Goal: Task Accomplishment & Management: Manage account settings

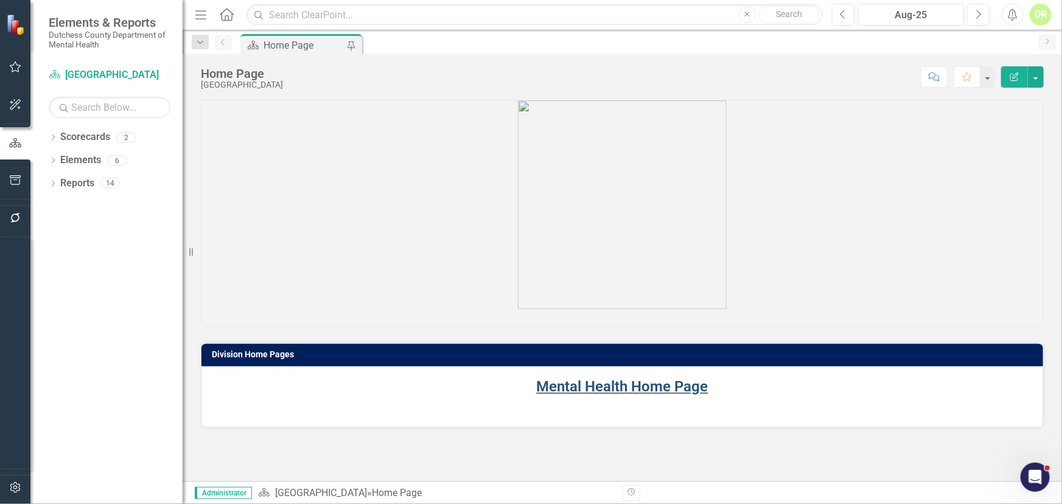
click at [586, 387] on link "Mental Health Home Page" at bounding box center [623, 386] width 172 height 17
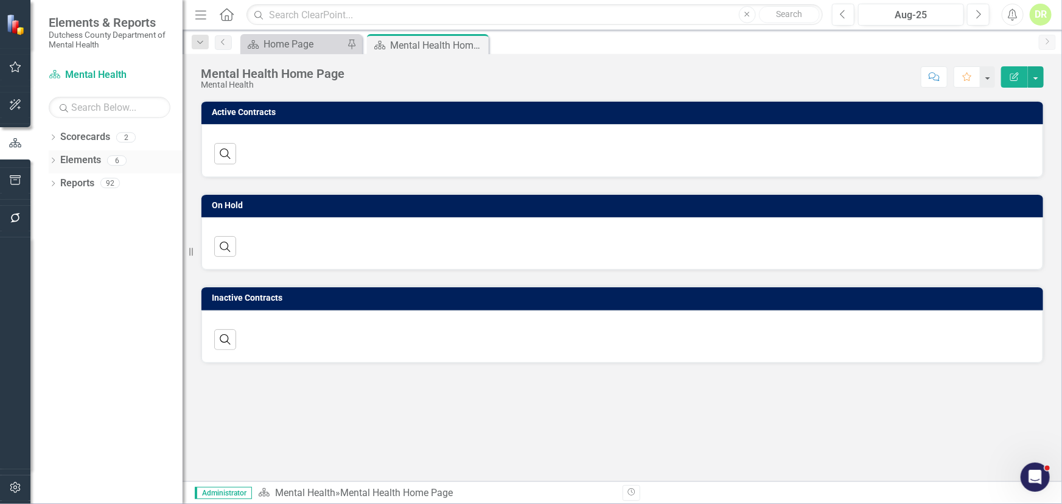
click at [82, 154] on link "Elements" at bounding box center [80, 160] width 41 height 14
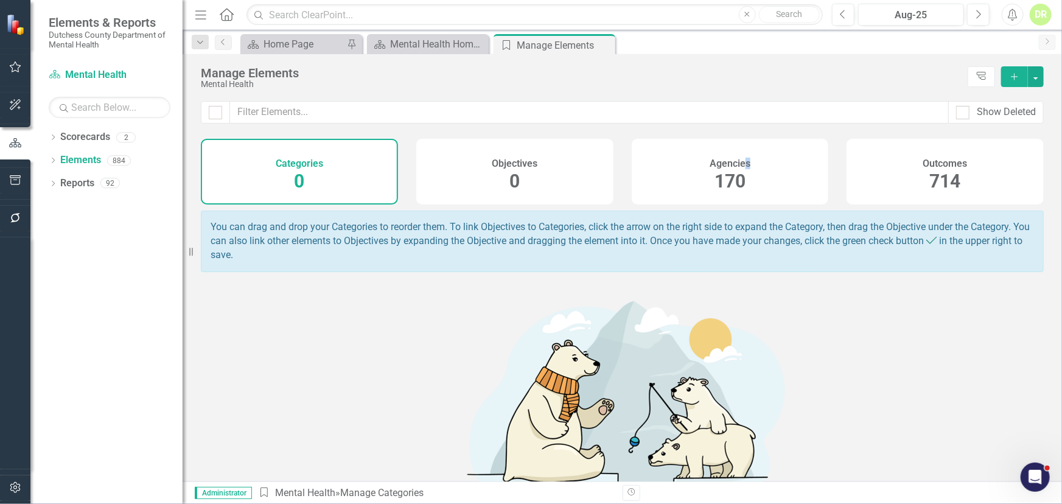
click at [740, 163] on h4 "Agencies" at bounding box center [730, 163] width 41 height 11
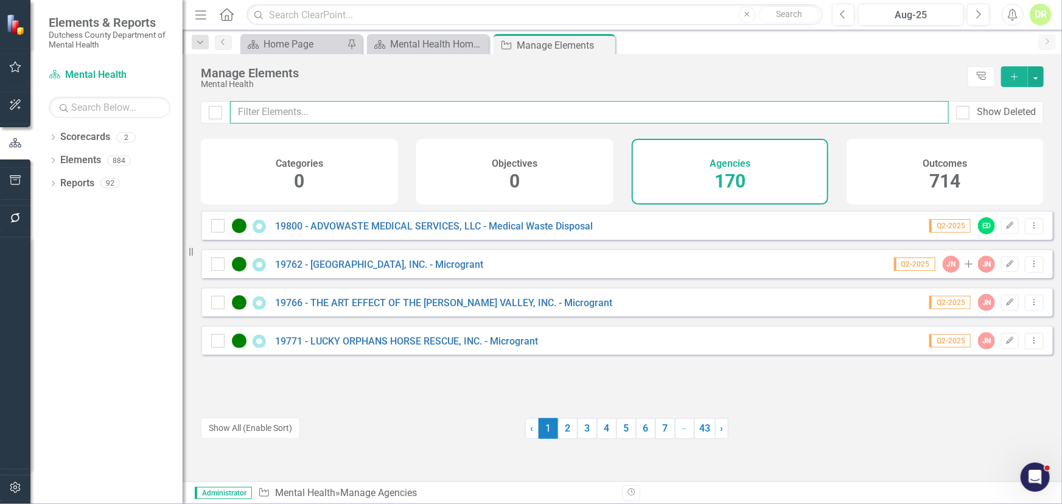
click at [241, 111] on input "text" at bounding box center [589, 112] width 719 height 23
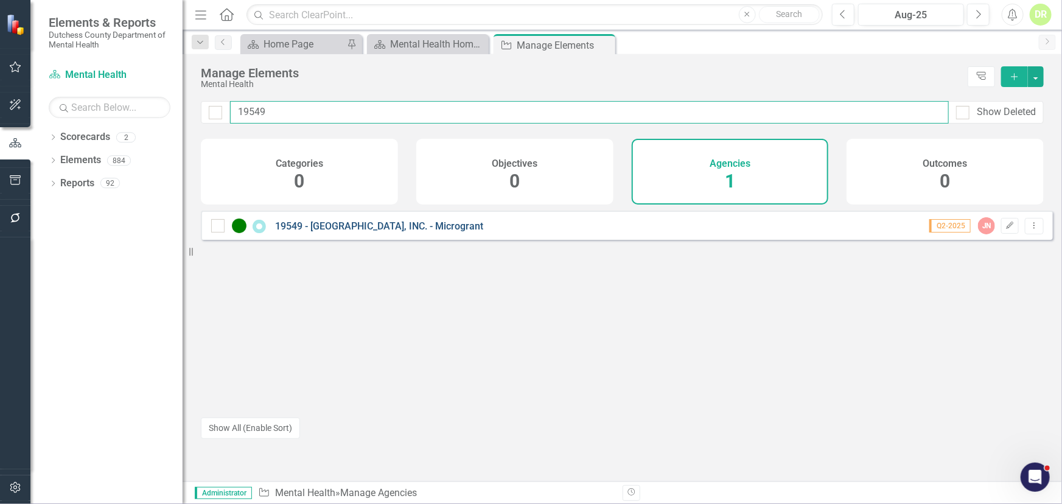
type input "19549"
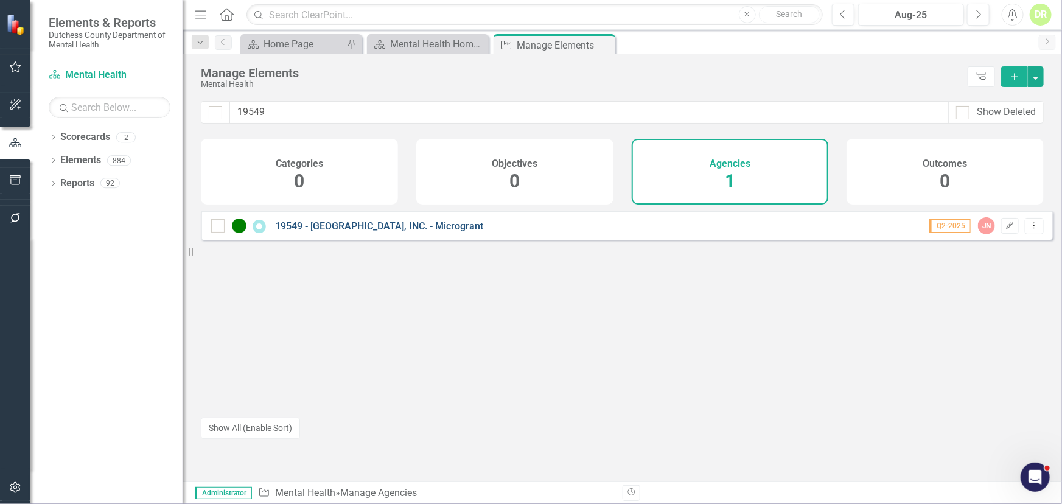
click at [377, 232] on link "19549 - [GEOGRAPHIC_DATA], INC. - Microgrant" at bounding box center [379, 226] width 208 height 12
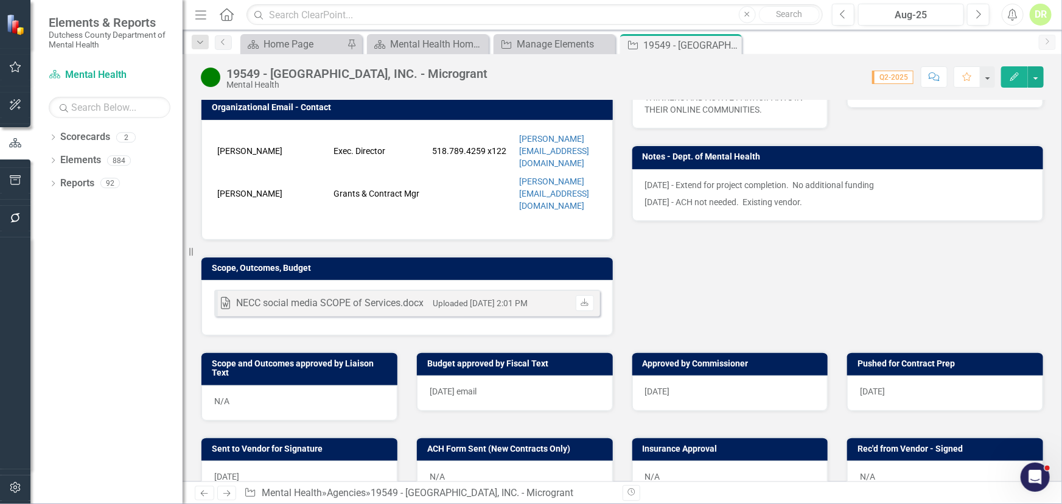
scroll to position [332, 0]
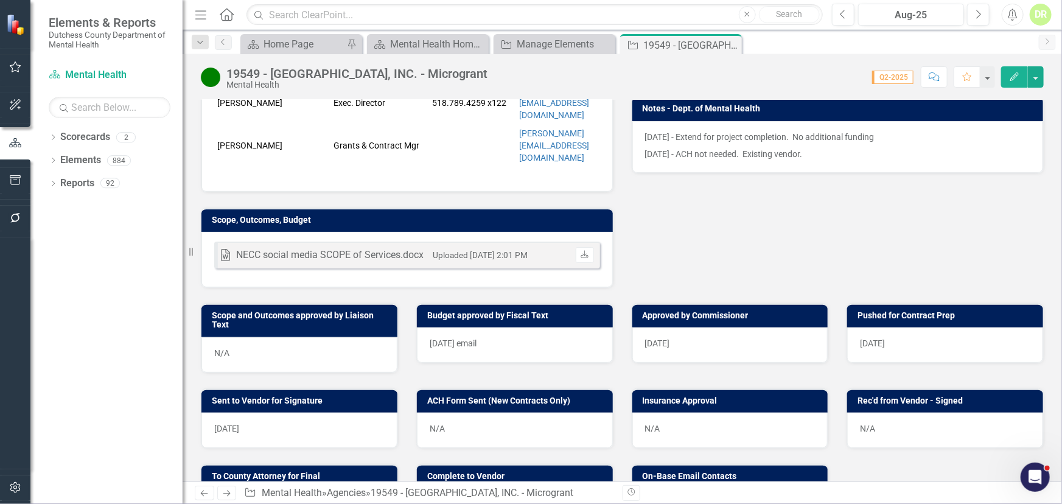
click at [852, 413] on div "N/A" at bounding box center [946, 430] width 196 height 35
click at [854, 413] on div "N/A" at bounding box center [946, 430] width 196 height 35
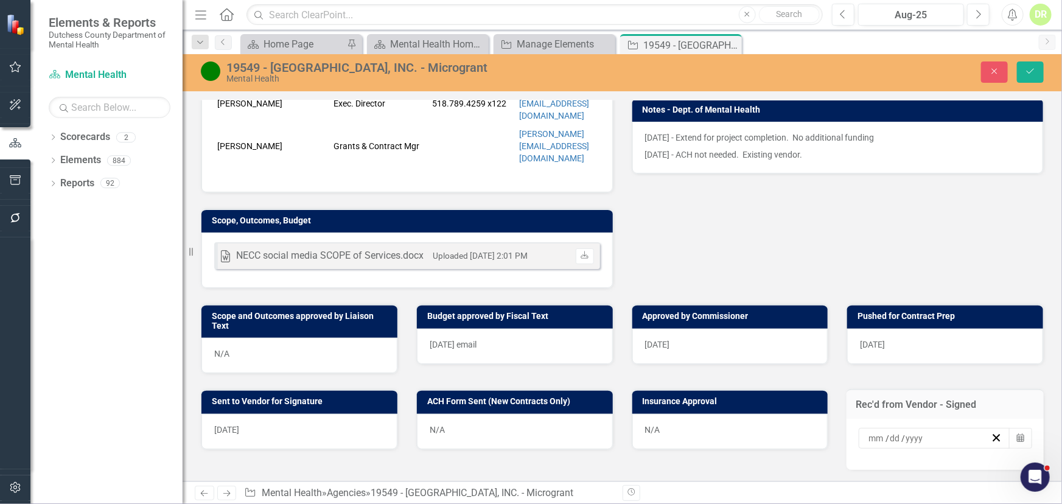
drag, startPoint x: 1017, startPoint y: 396, endPoint x: 1007, endPoint y: 384, distance: 16.0
click at [1017, 428] on button "Calendar" at bounding box center [1020, 438] width 23 height 21
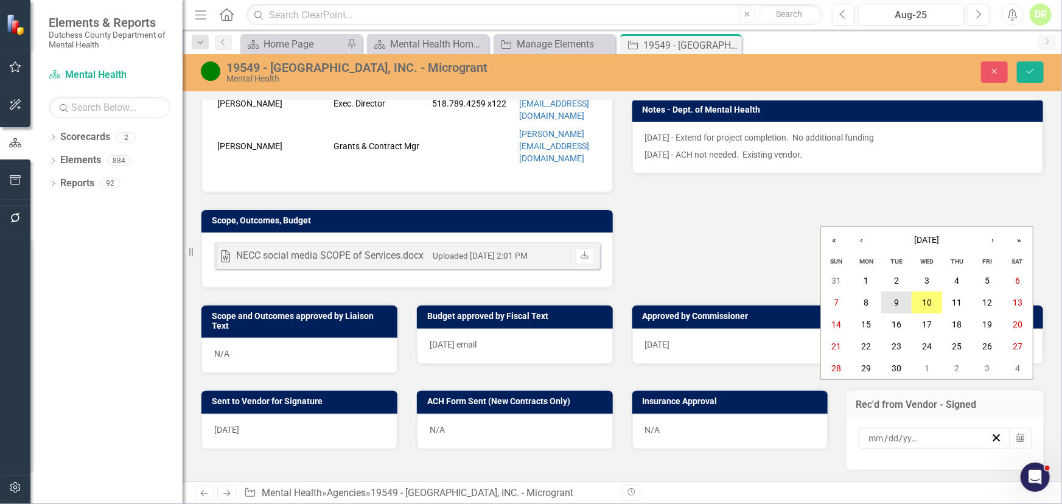
click at [901, 299] on button "9" at bounding box center [897, 303] width 30 height 22
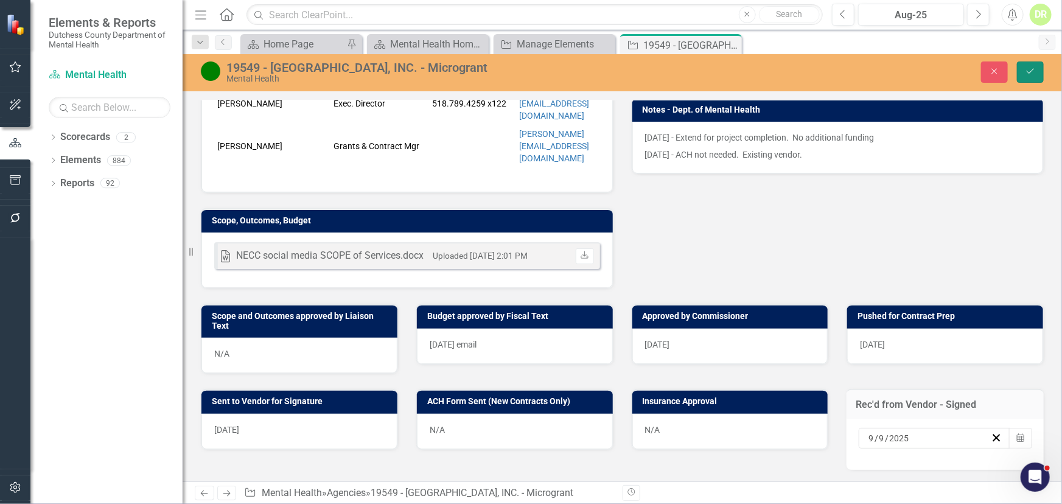
click at [1033, 66] on button "Save" at bounding box center [1030, 71] width 27 height 21
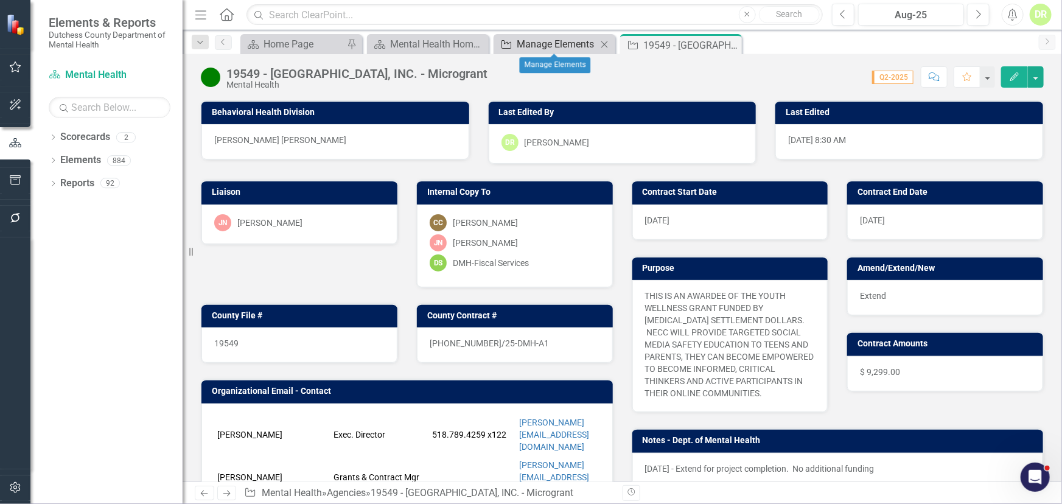
click at [581, 41] on div "Manage Elements" at bounding box center [557, 44] width 80 height 15
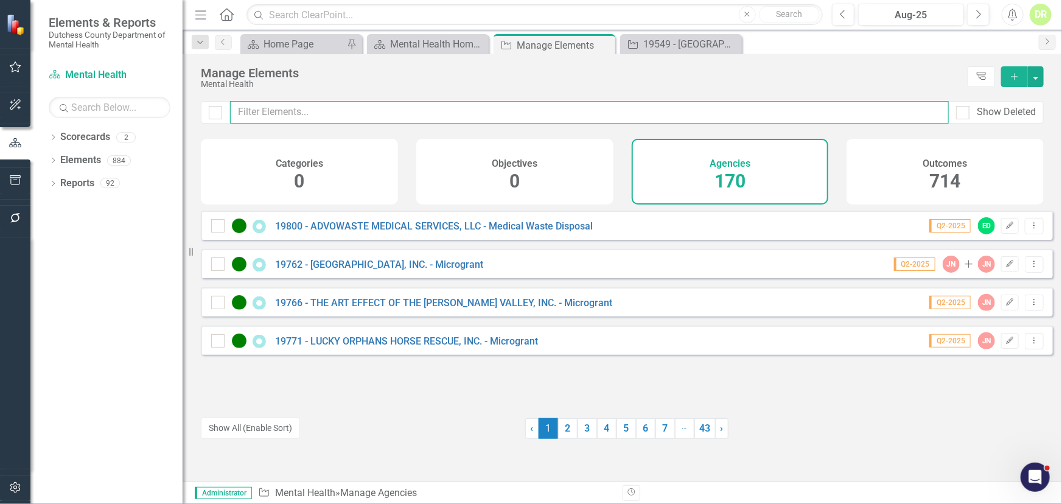
click at [311, 109] on input "text" at bounding box center [589, 112] width 719 height 23
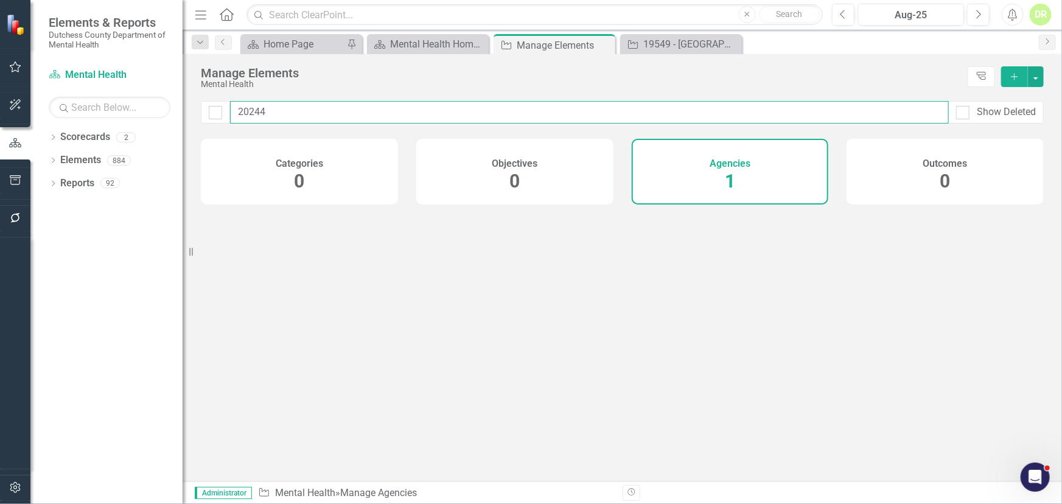
type input "20244"
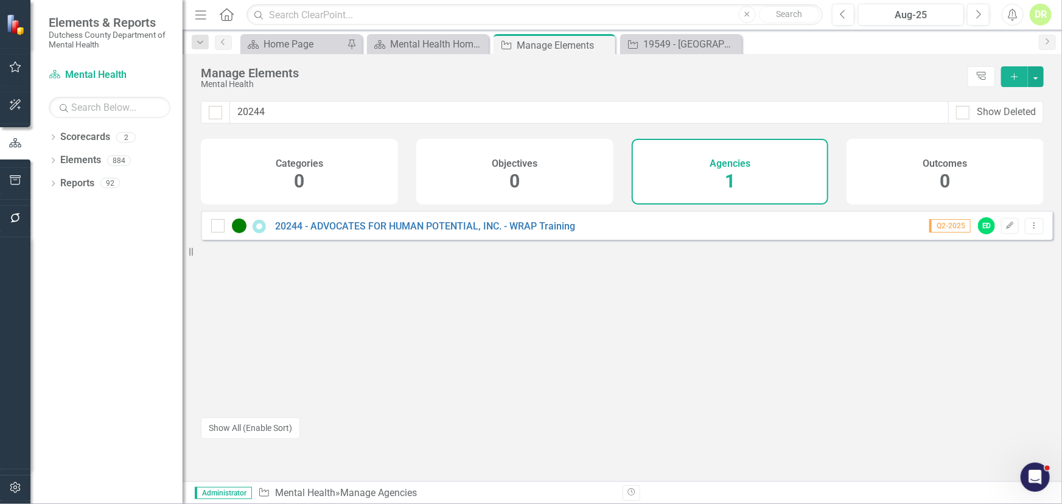
click at [324, 228] on div "20244 - ADVOCATES FOR HUMAN POTENTIAL, INC. - WRAP Training" at bounding box center [394, 226] width 367 height 15
click at [337, 231] on link "20244 - ADVOCATES FOR HUMAN POTENTIAL, INC. - WRAP Training" at bounding box center [425, 226] width 300 height 12
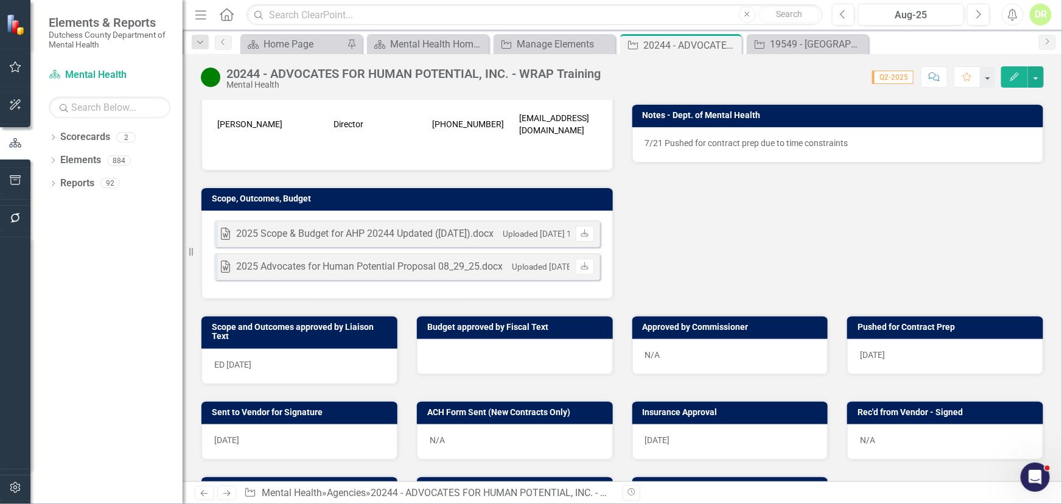
scroll to position [332, 0]
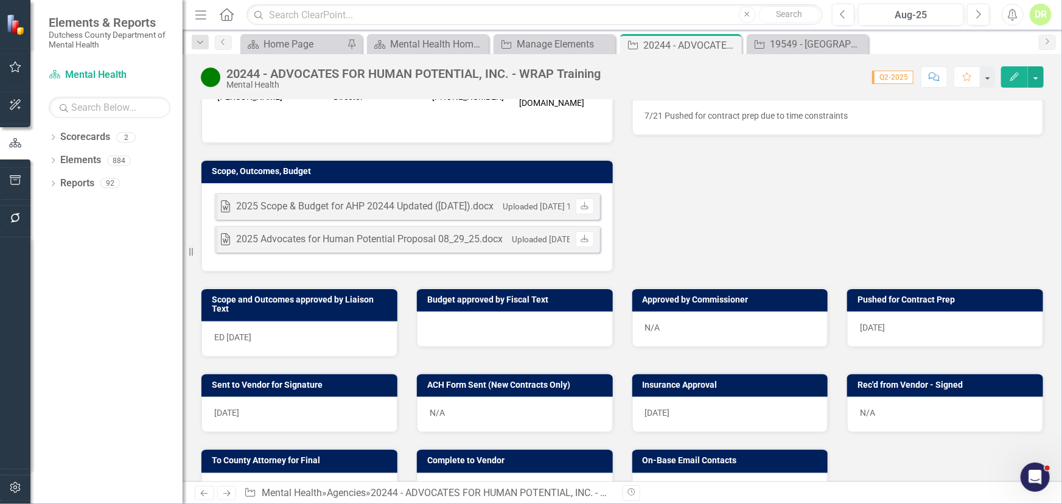
click at [486, 318] on div at bounding box center [515, 329] width 196 height 35
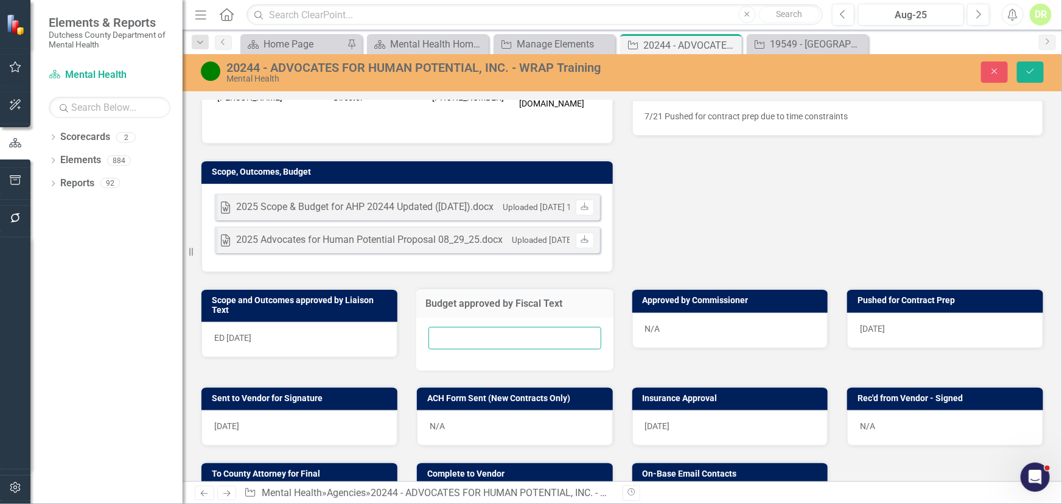
click at [451, 335] on input "text" at bounding box center [515, 338] width 173 height 23
type input "verbal"
click at [1033, 67] on icon "Save" at bounding box center [1030, 71] width 11 height 9
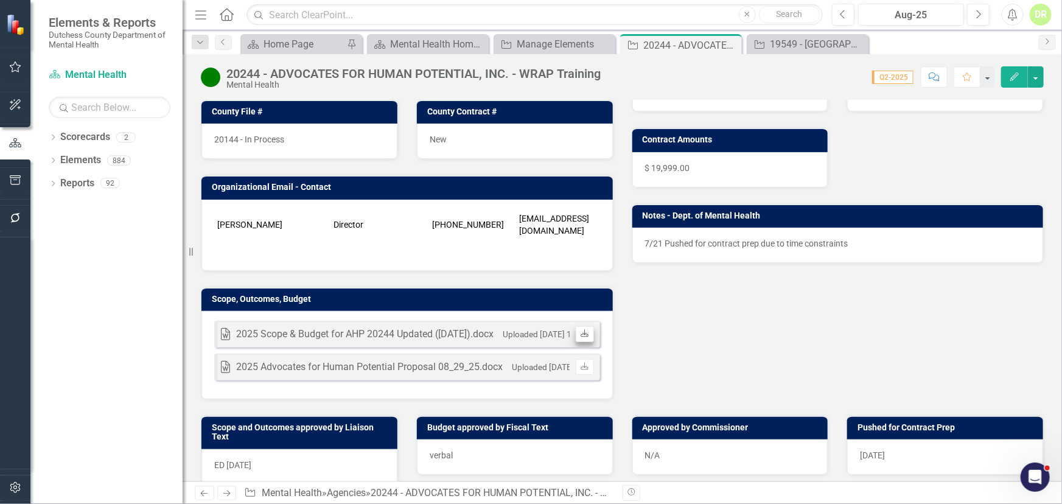
scroll to position [221, 0]
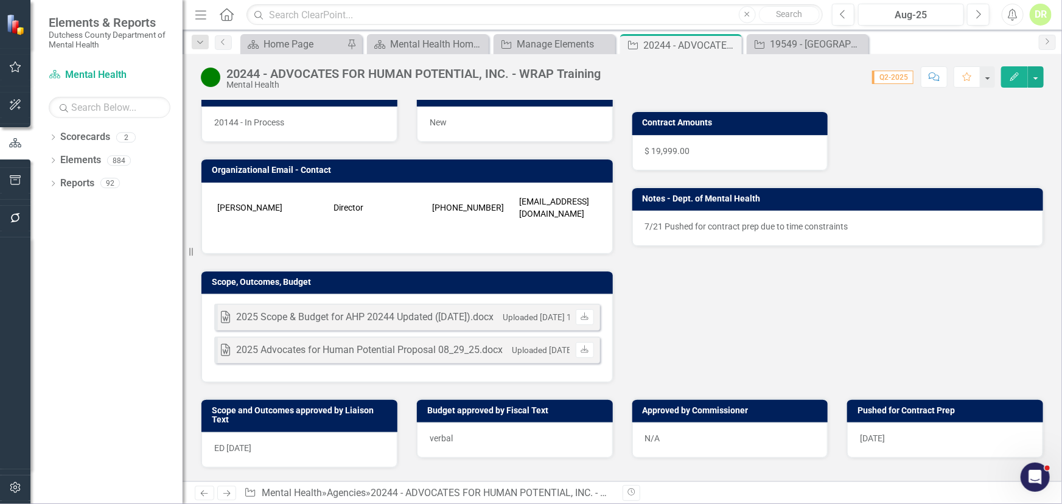
click at [875, 223] on p "7/21 Pushed for contract prep due to time constraints" at bounding box center [838, 226] width 386 height 12
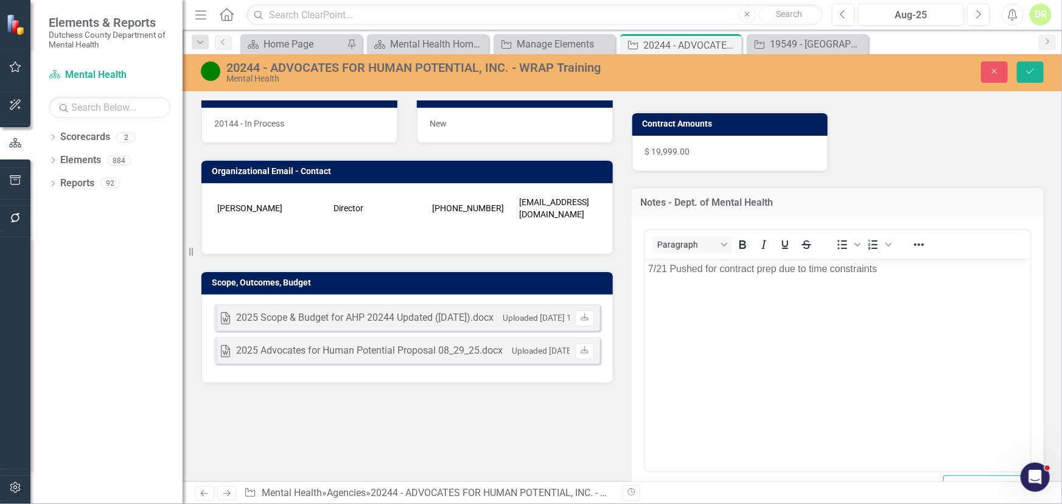
scroll to position [0, 0]
click at [649, 269] on p "7/21 Pushed for contract prep due to time constraints" at bounding box center [838, 268] width 380 height 15
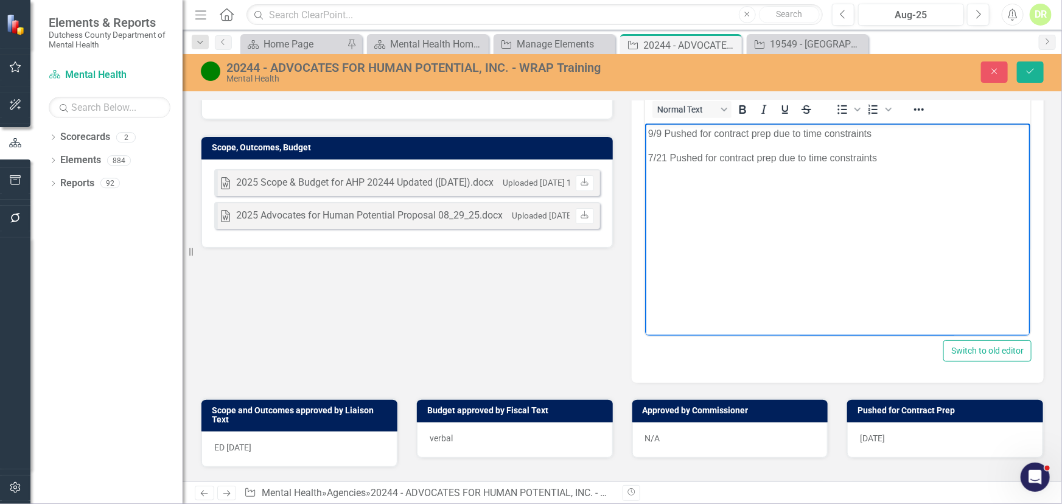
scroll to position [387, 0]
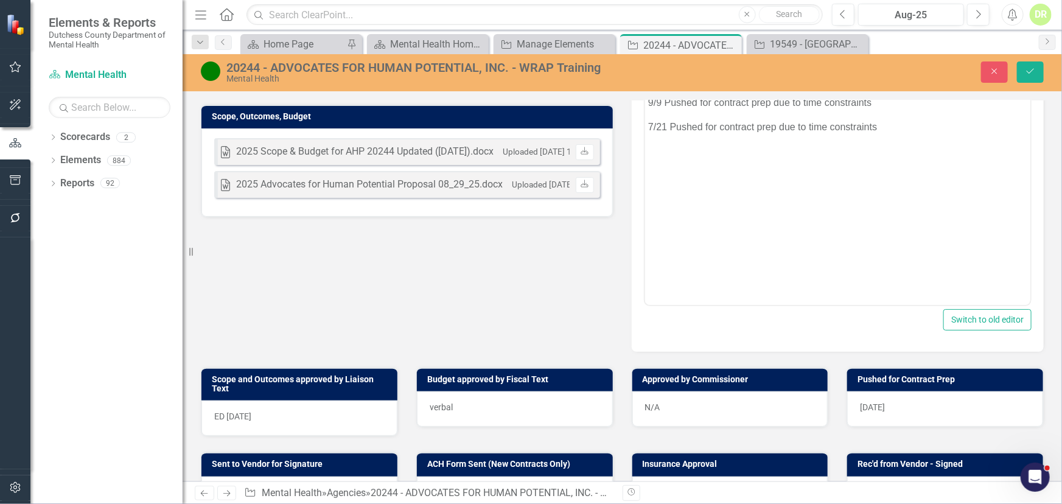
click at [895, 413] on div "[DATE]" at bounding box center [946, 408] width 196 height 35
click at [893, 410] on div "[DATE]" at bounding box center [946, 408] width 196 height 35
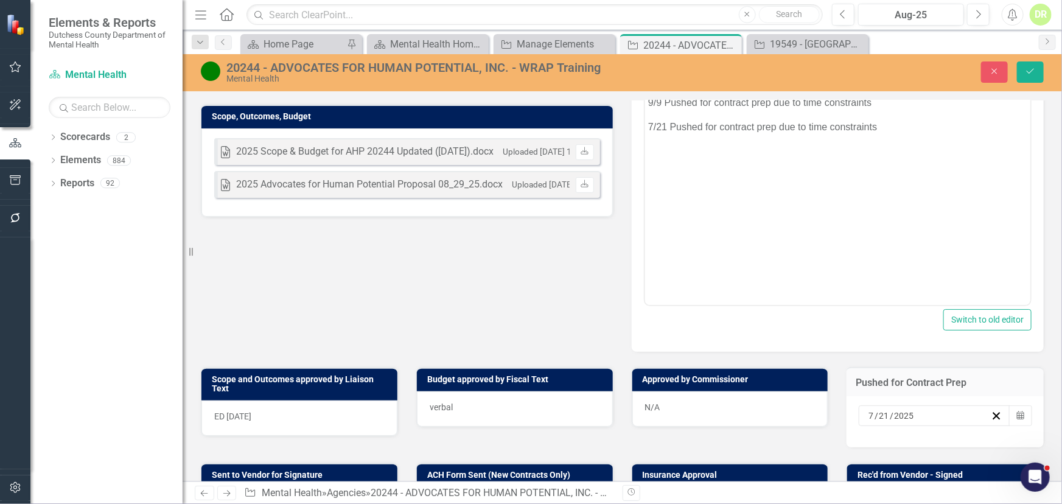
click at [894, 410] on input "2025" at bounding box center [904, 416] width 21 height 12
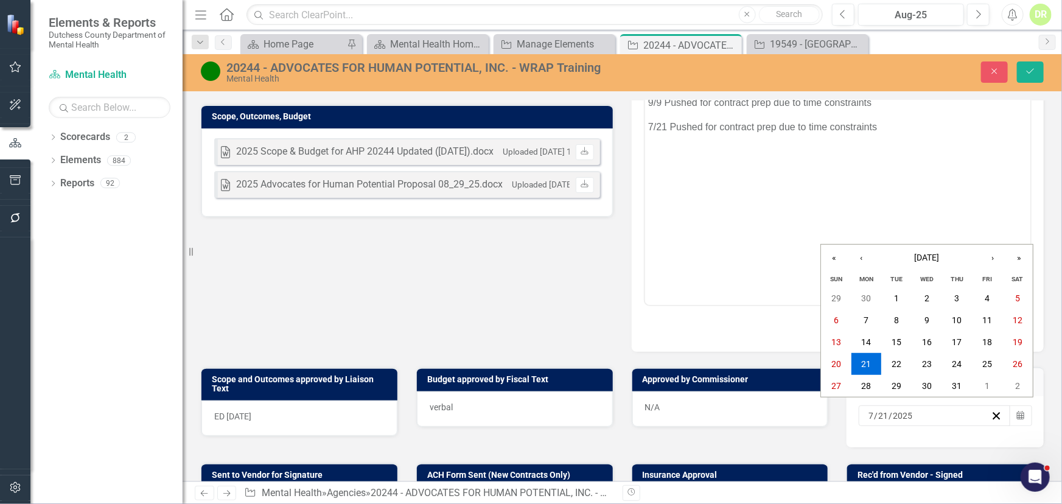
click at [923, 414] on div "[DATE] [DATE]" at bounding box center [929, 416] width 124 height 12
click at [991, 410] on icon "button" at bounding box center [997, 416] width 12 height 12
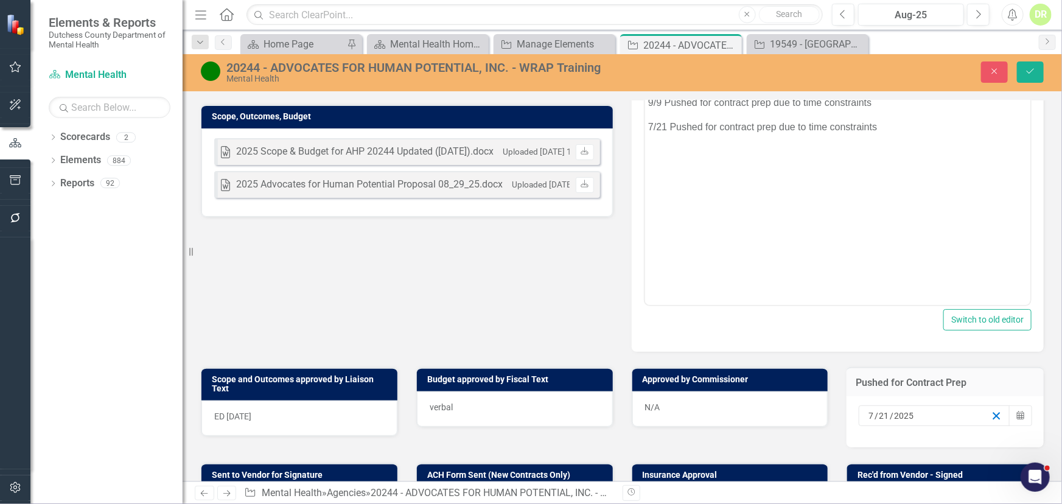
click at [991, 411] on icon "button" at bounding box center [997, 416] width 12 height 12
click at [1017, 412] on icon "Calendar" at bounding box center [1020, 416] width 7 height 9
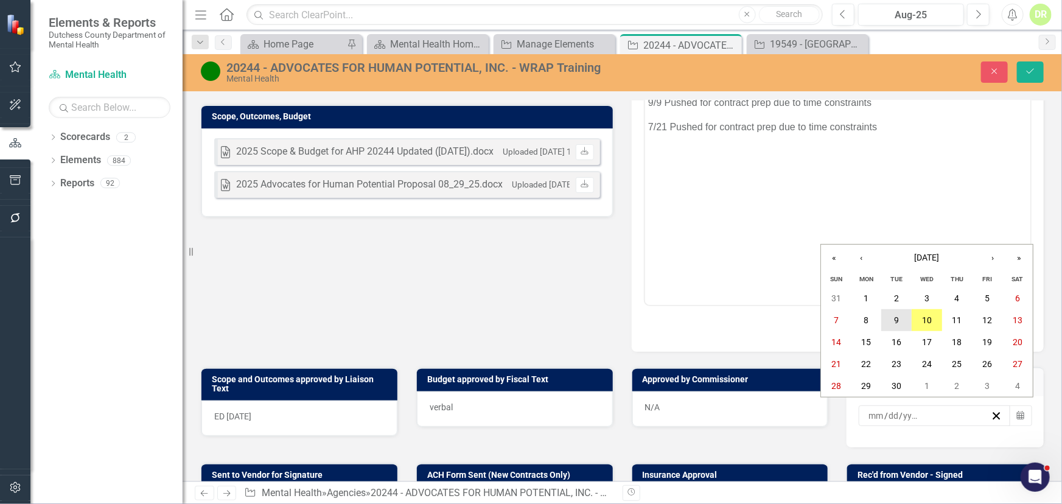
click at [901, 320] on button "9" at bounding box center [897, 320] width 30 height 22
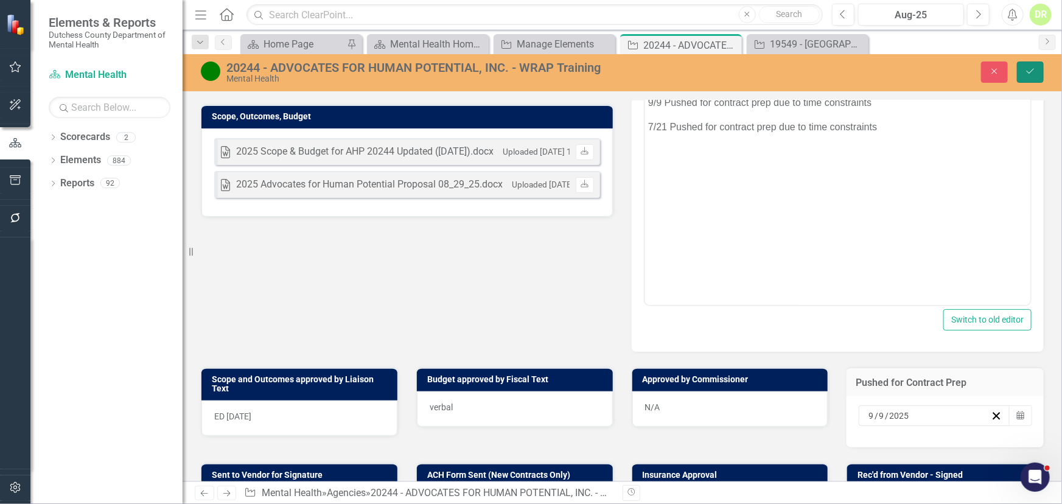
drag, startPoint x: 1036, startPoint y: 69, endPoint x: 1002, endPoint y: 92, distance: 40.9
click at [1036, 69] on icon "Save" at bounding box center [1030, 71] width 11 height 9
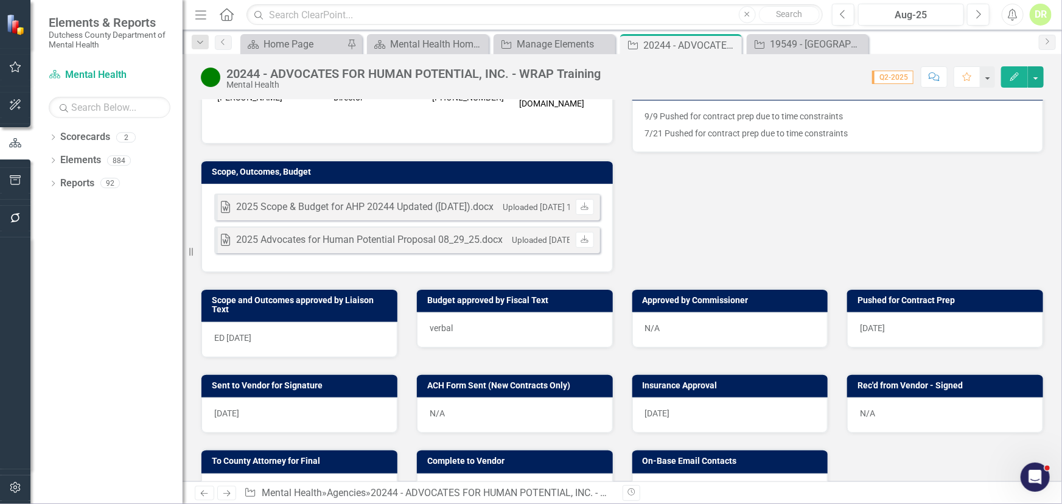
scroll to position [332, 0]
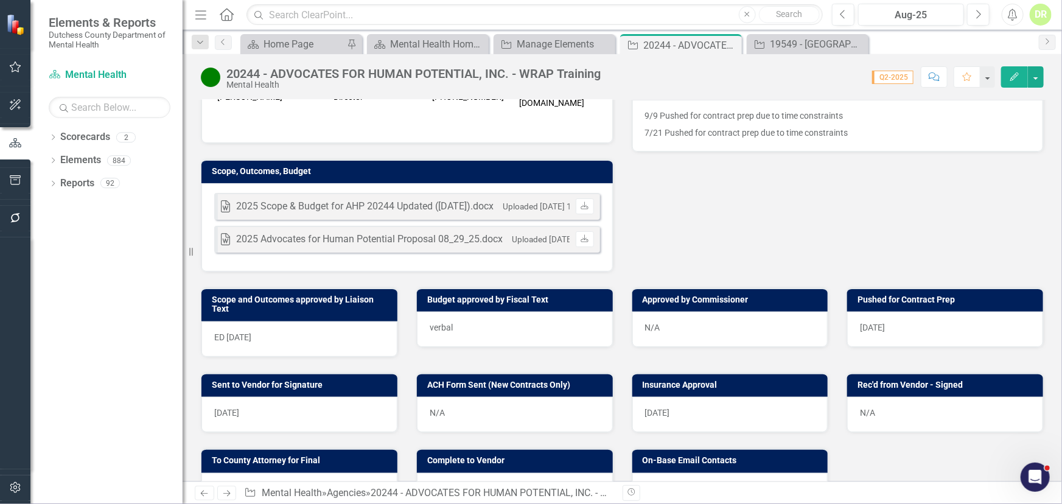
click at [335, 412] on div "[DATE]" at bounding box center [300, 414] width 196 height 35
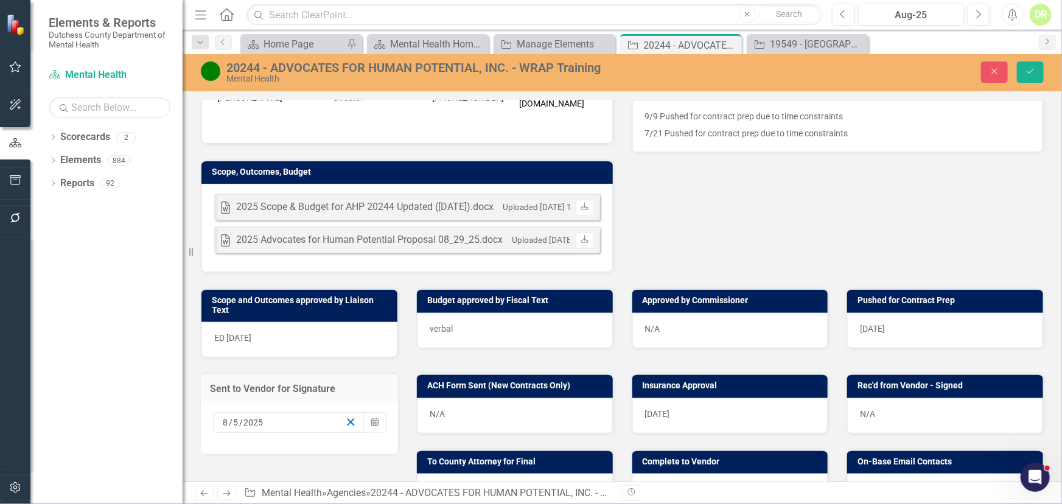
click at [345, 416] on icon "button" at bounding box center [351, 422] width 12 height 12
click at [1034, 65] on button "Save" at bounding box center [1030, 71] width 27 height 21
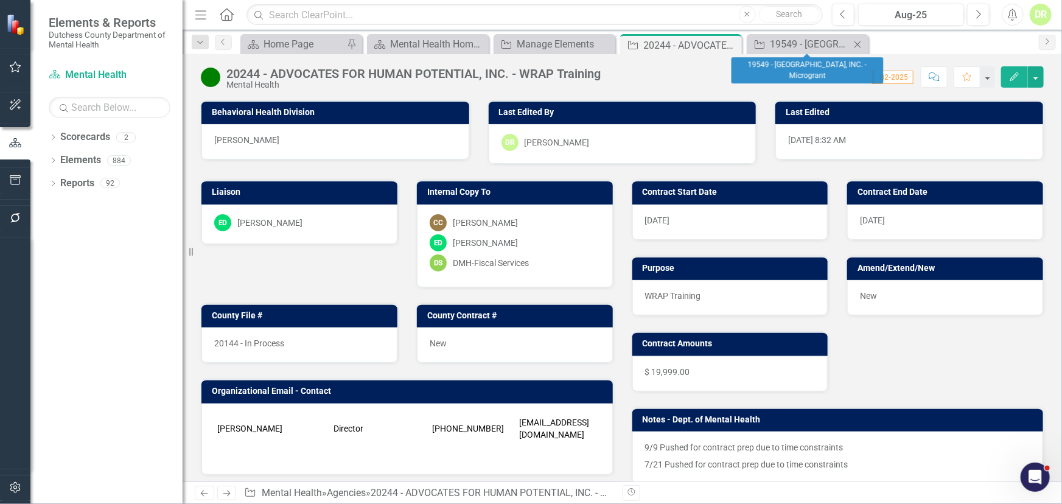
click at [861, 42] on icon "Close" at bounding box center [858, 45] width 12 height 10
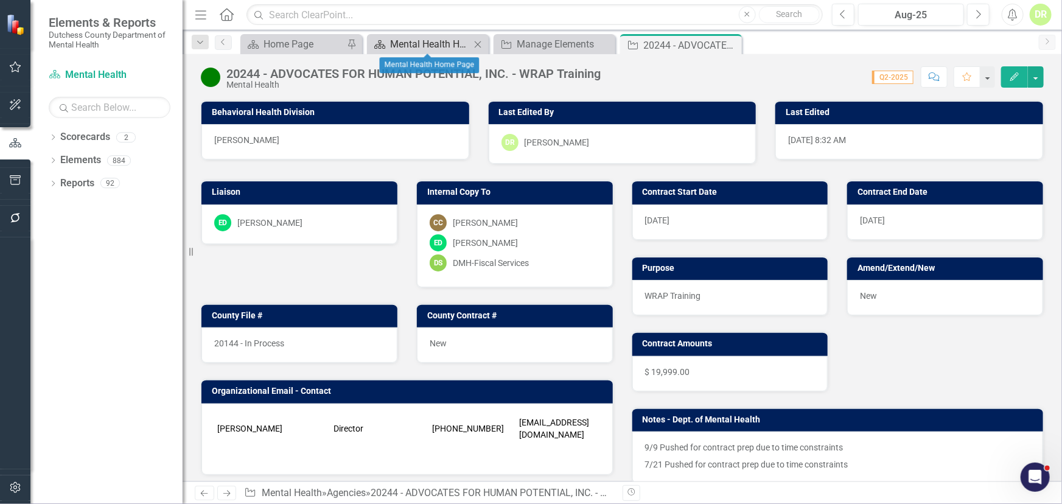
click at [446, 47] on div "Mental Health Home Page" at bounding box center [430, 44] width 80 height 15
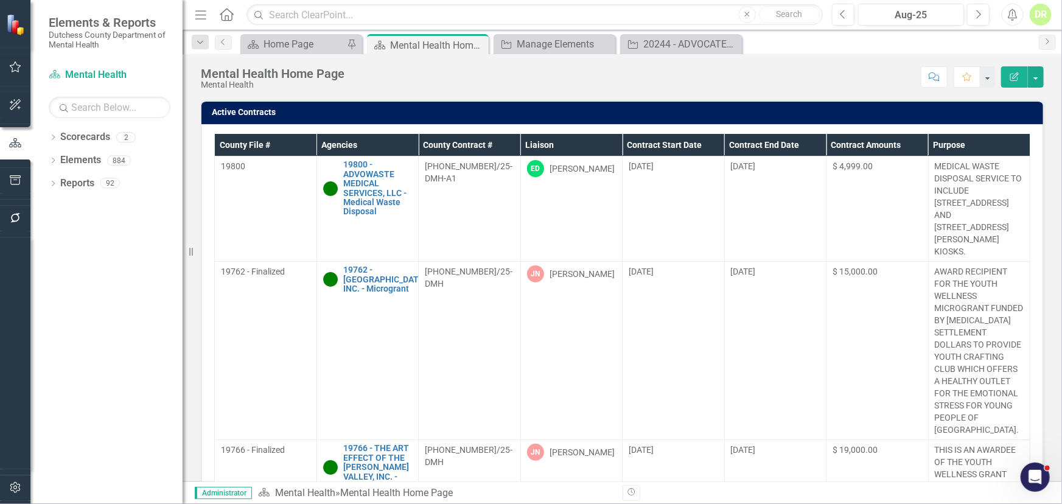
click at [781, 142] on th "Contract End Date" at bounding box center [776, 145] width 102 height 23
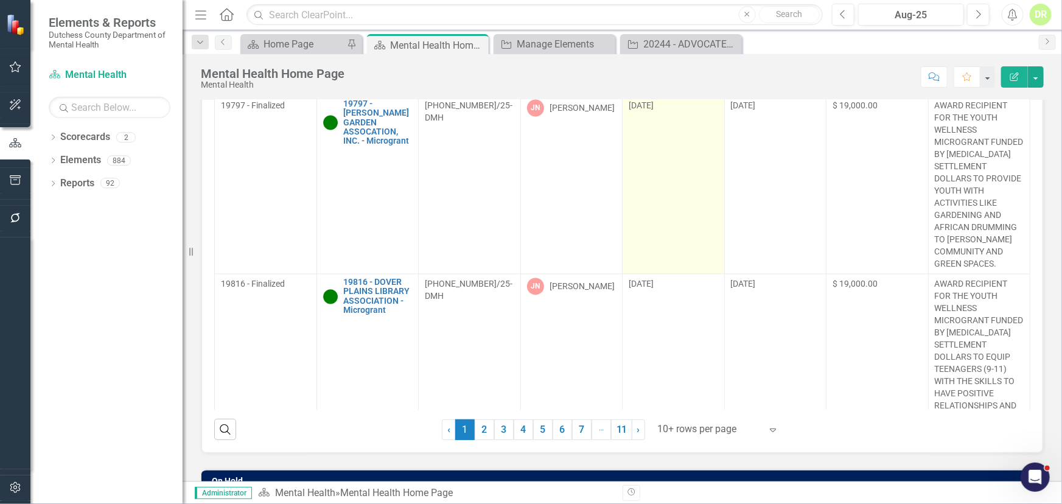
scroll to position [110, 0]
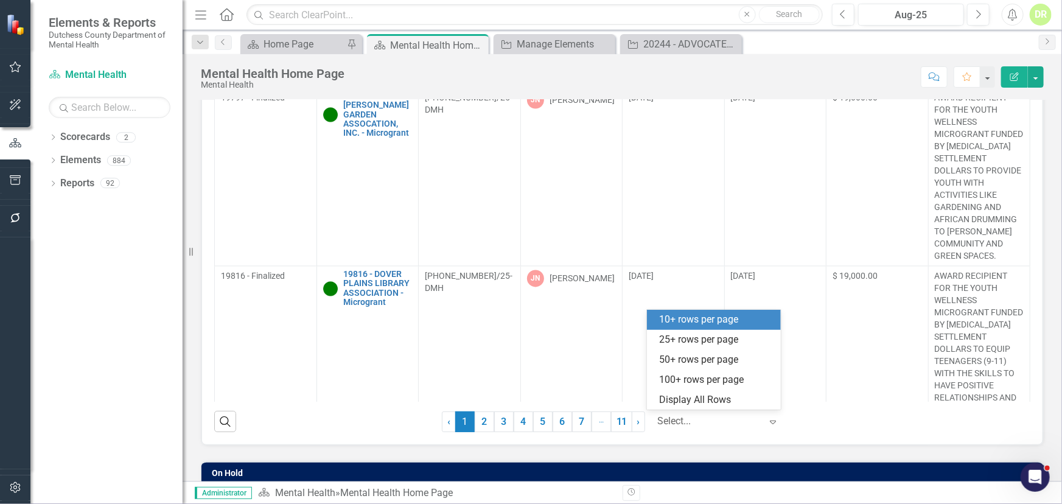
click at [706, 423] on div at bounding box center [710, 421] width 104 height 16
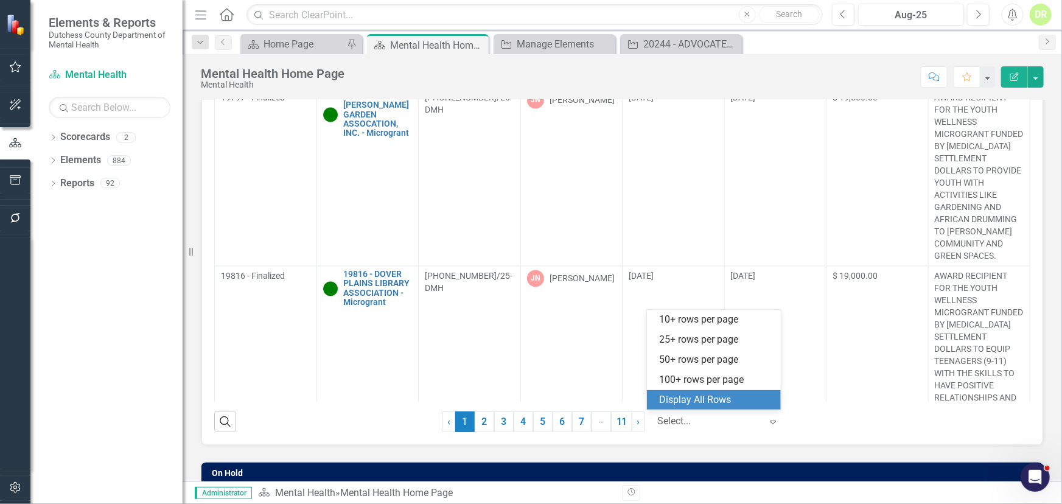
click at [699, 397] on div "Display All Rows" at bounding box center [716, 400] width 114 height 14
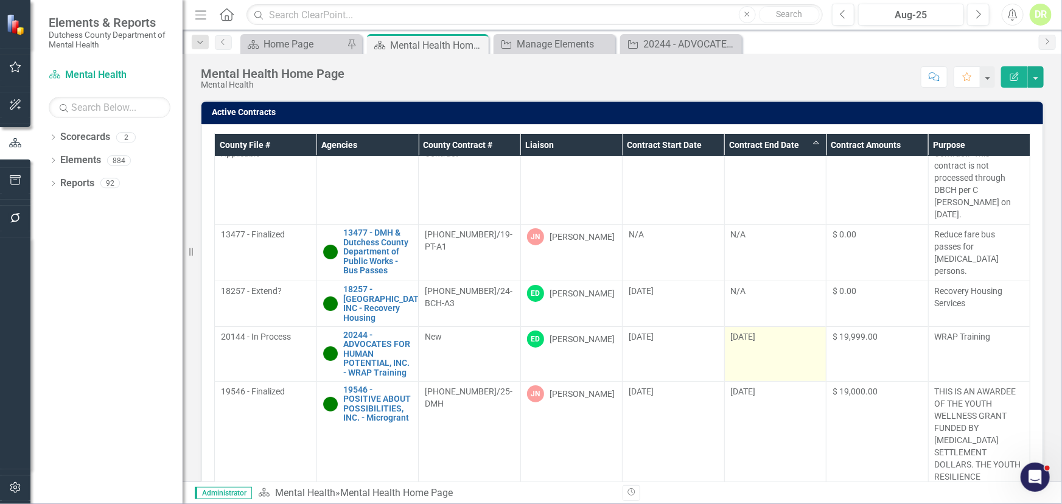
scroll to position [0, 0]
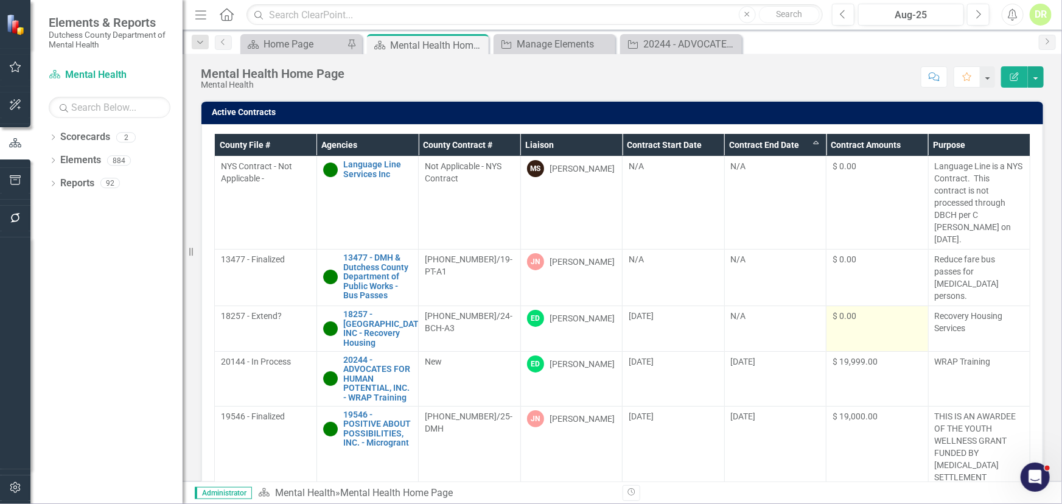
click at [869, 317] on td "$ 0.00" at bounding box center [878, 329] width 102 height 46
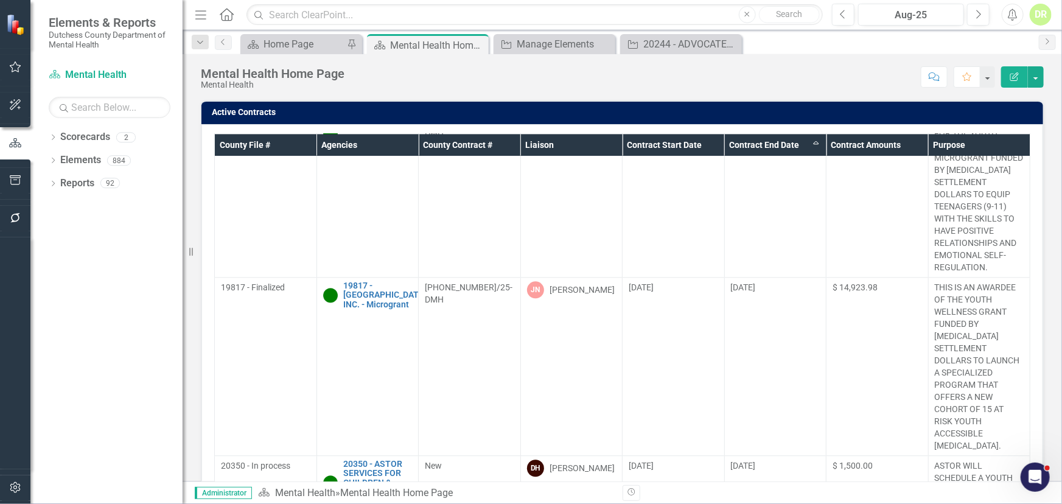
scroll to position [1241, 0]
